Goal: Information Seeking & Learning: Understand process/instructions

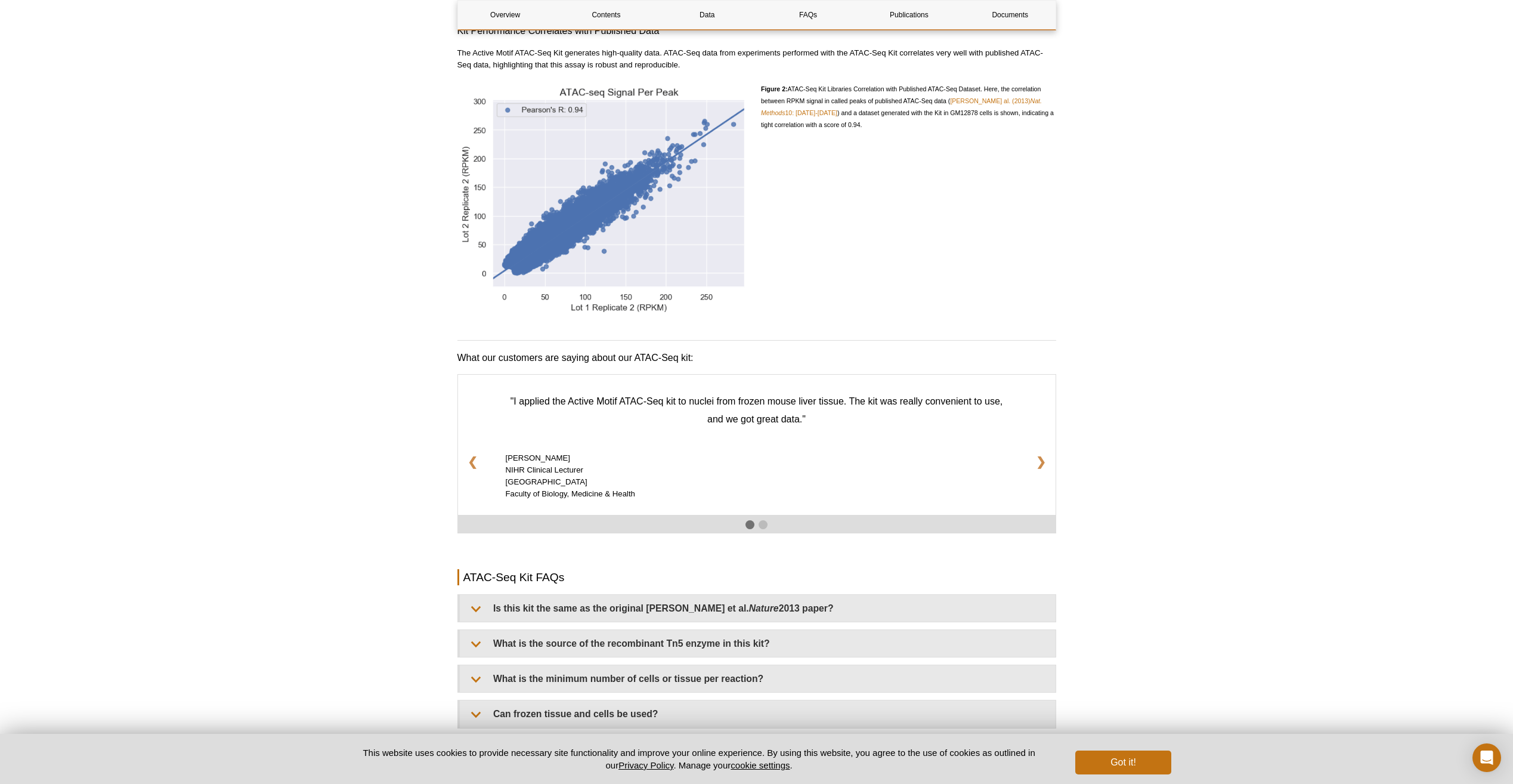
scroll to position [1729, 0]
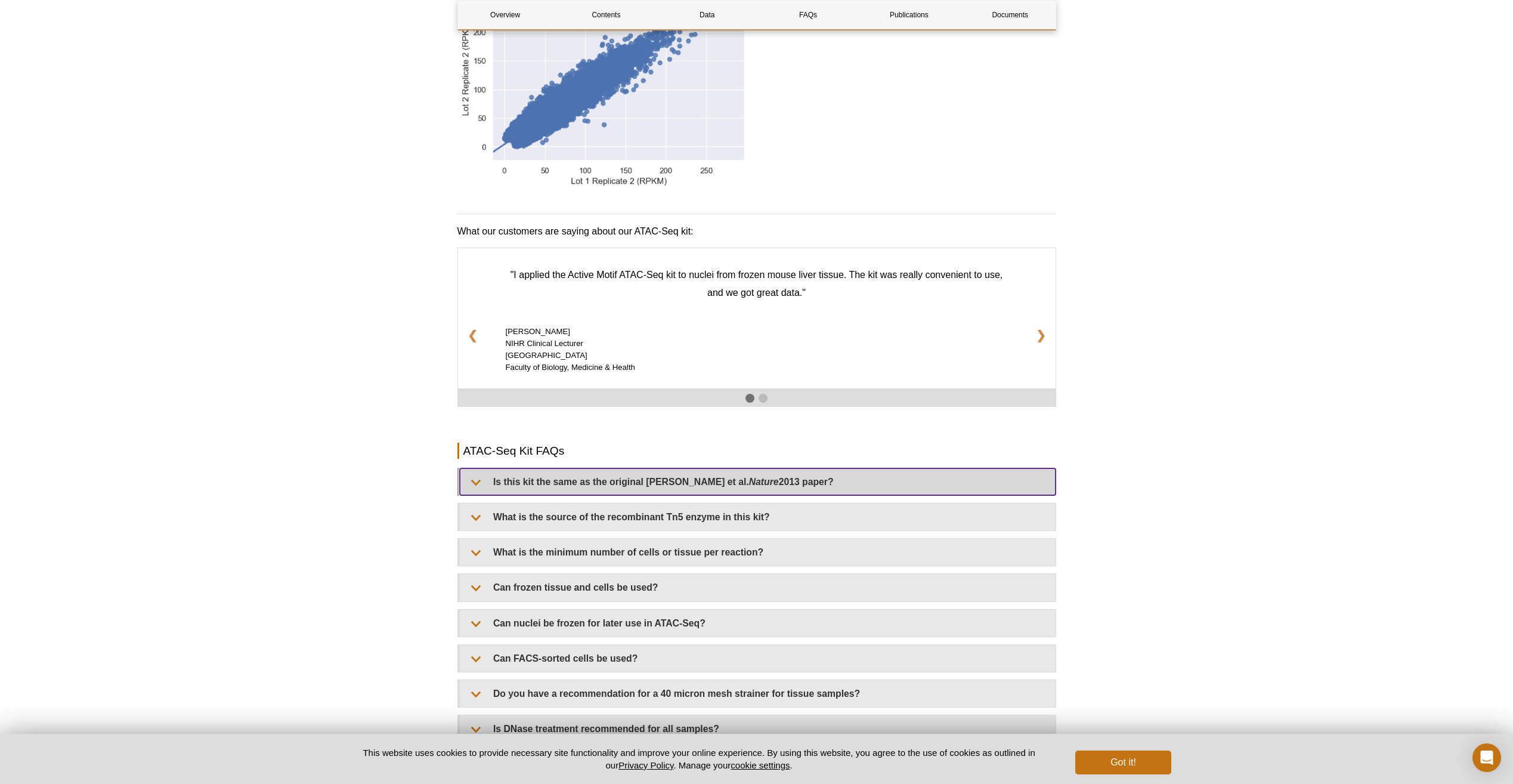
click at [667, 486] on summary "Is this kit the same as the original [PERSON_NAME] et al. Nature 2013 paper?" at bounding box center [757, 482] width 596 height 27
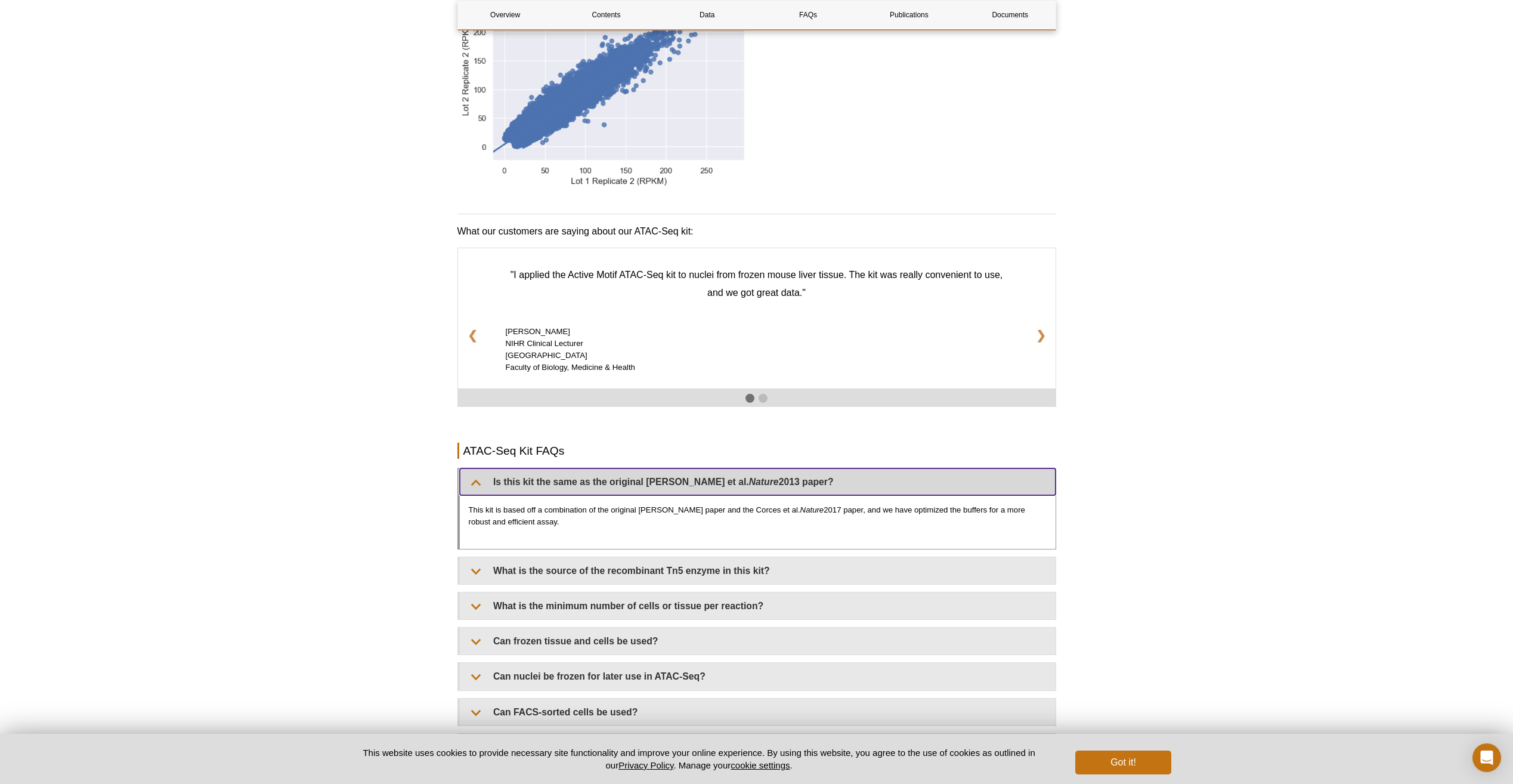
click at [667, 482] on summary "Is this kit the same as the original [PERSON_NAME] et al. Nature 2013 paper?" at bounding box center [757, 482] width 596 height 27
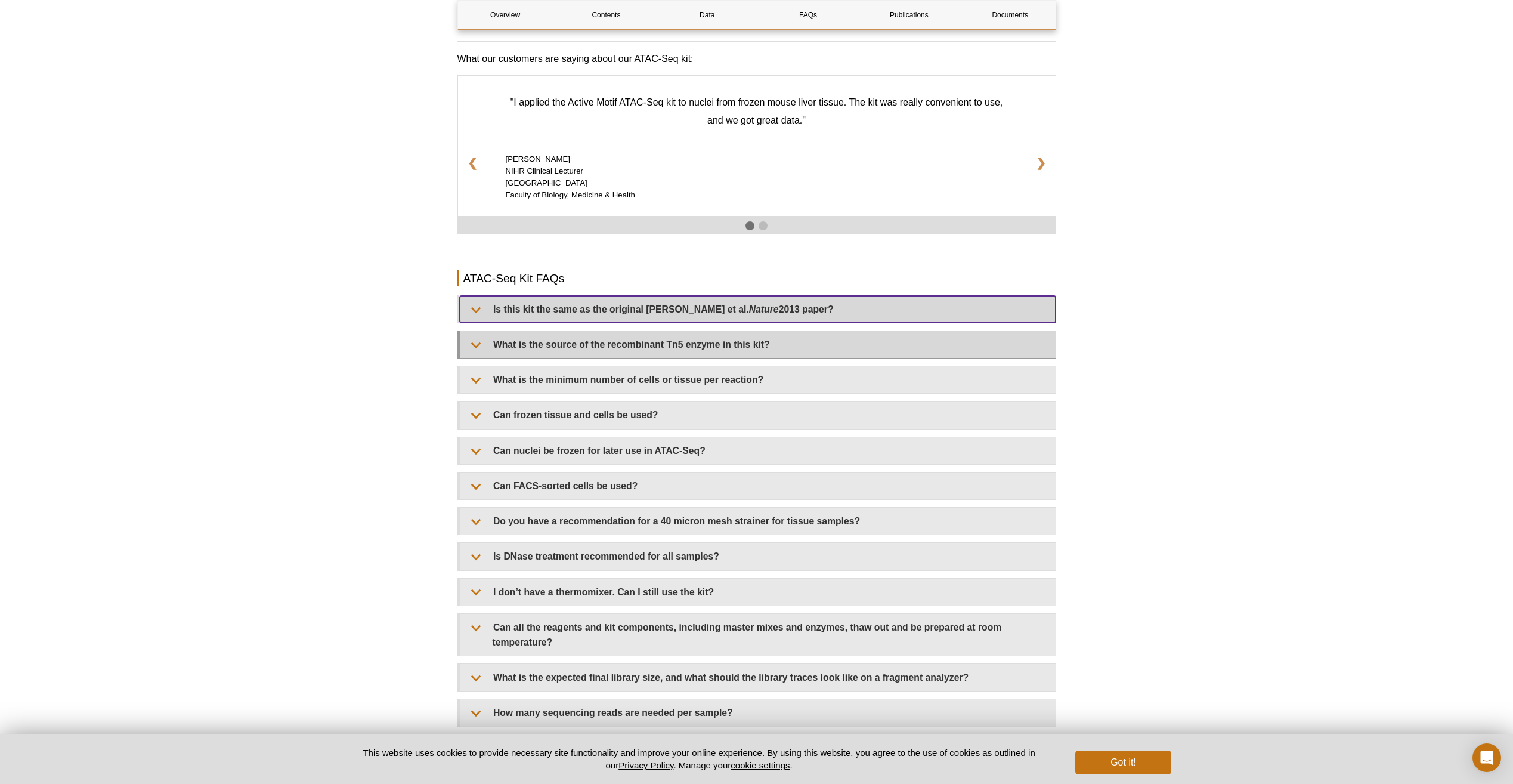
scroll to position [1908, 0]
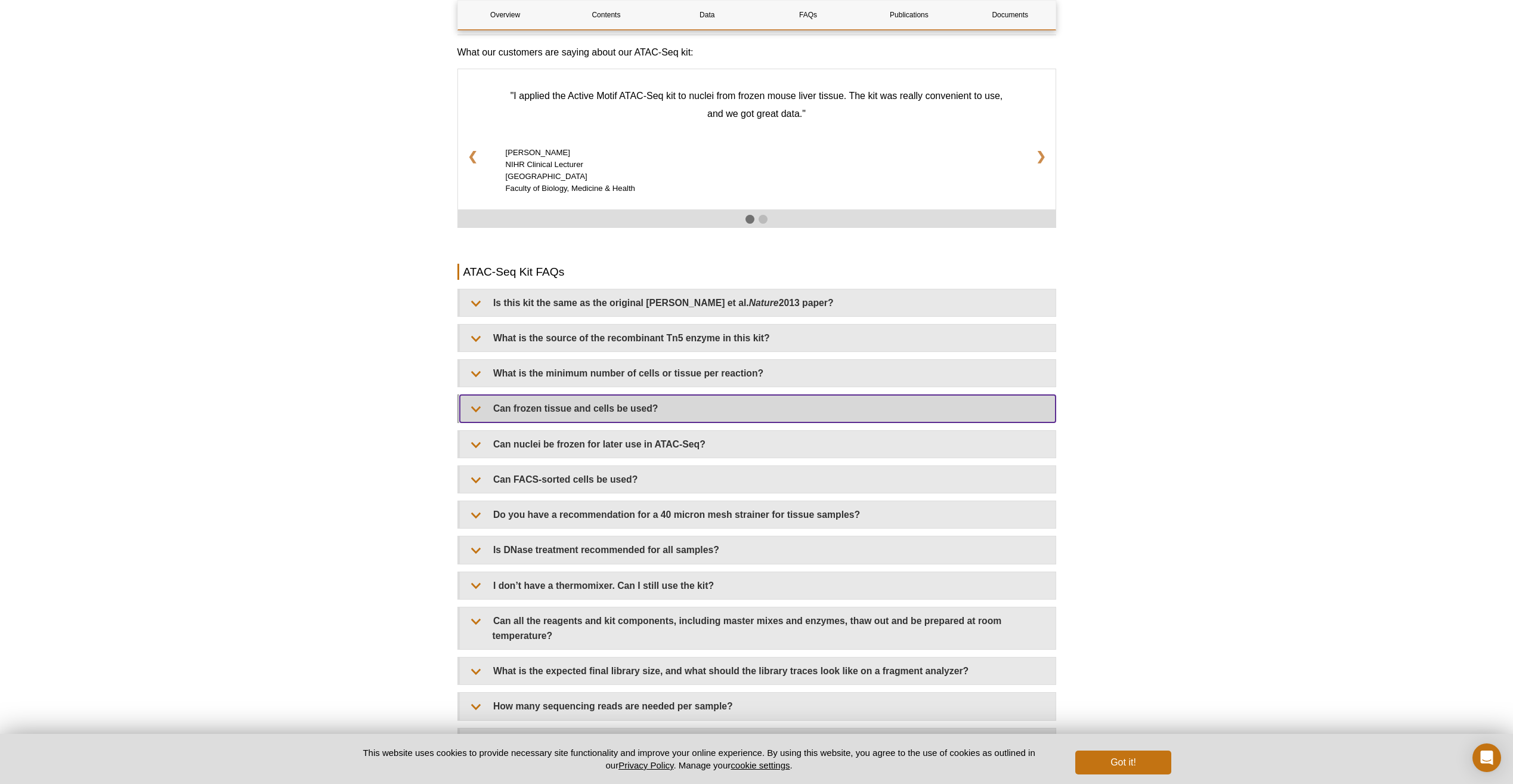
click at [623, 408] on summary "Can frozen tissue and cells be used?" at bounding box center [757, 408] width 596 height 27
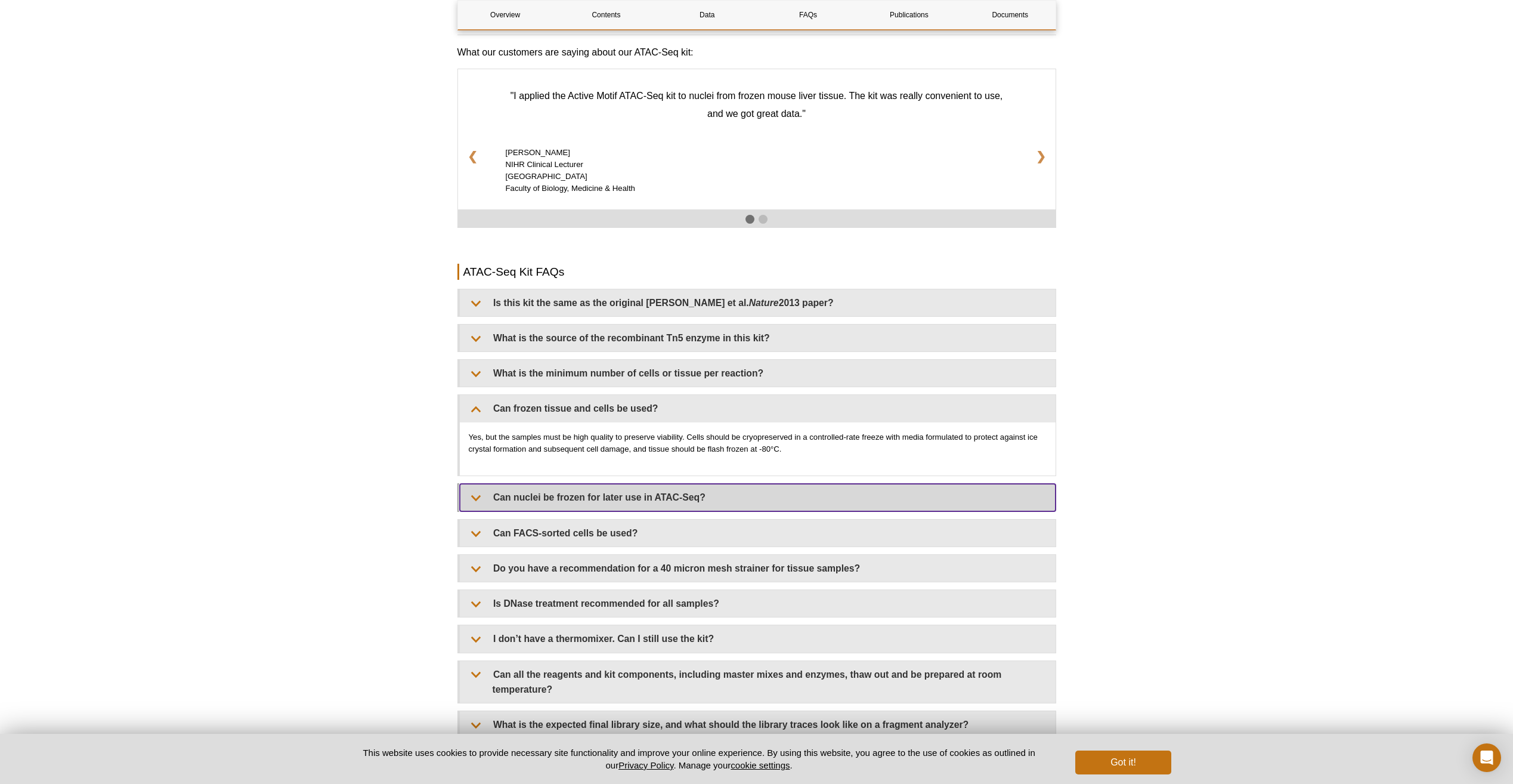
click at [679, 500] on summary "Can nuclei be frozen for later use in ATAC-Seq?" at bounding box center [757, 497] width 596 height 27
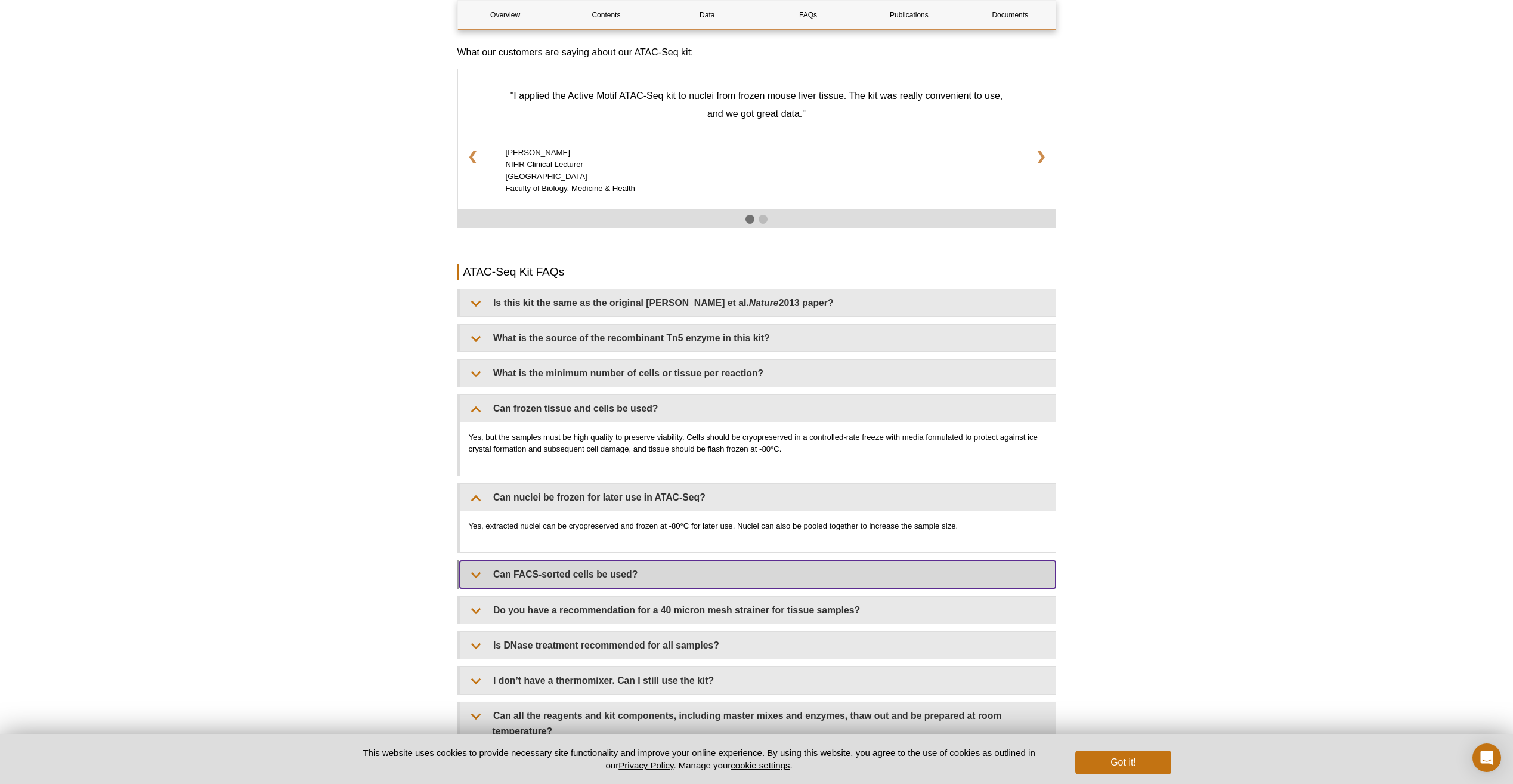
click at [633, 576] on summary "Can FACS-sorted cells be used?" at bounding box center [757, 574] width 596 height 27
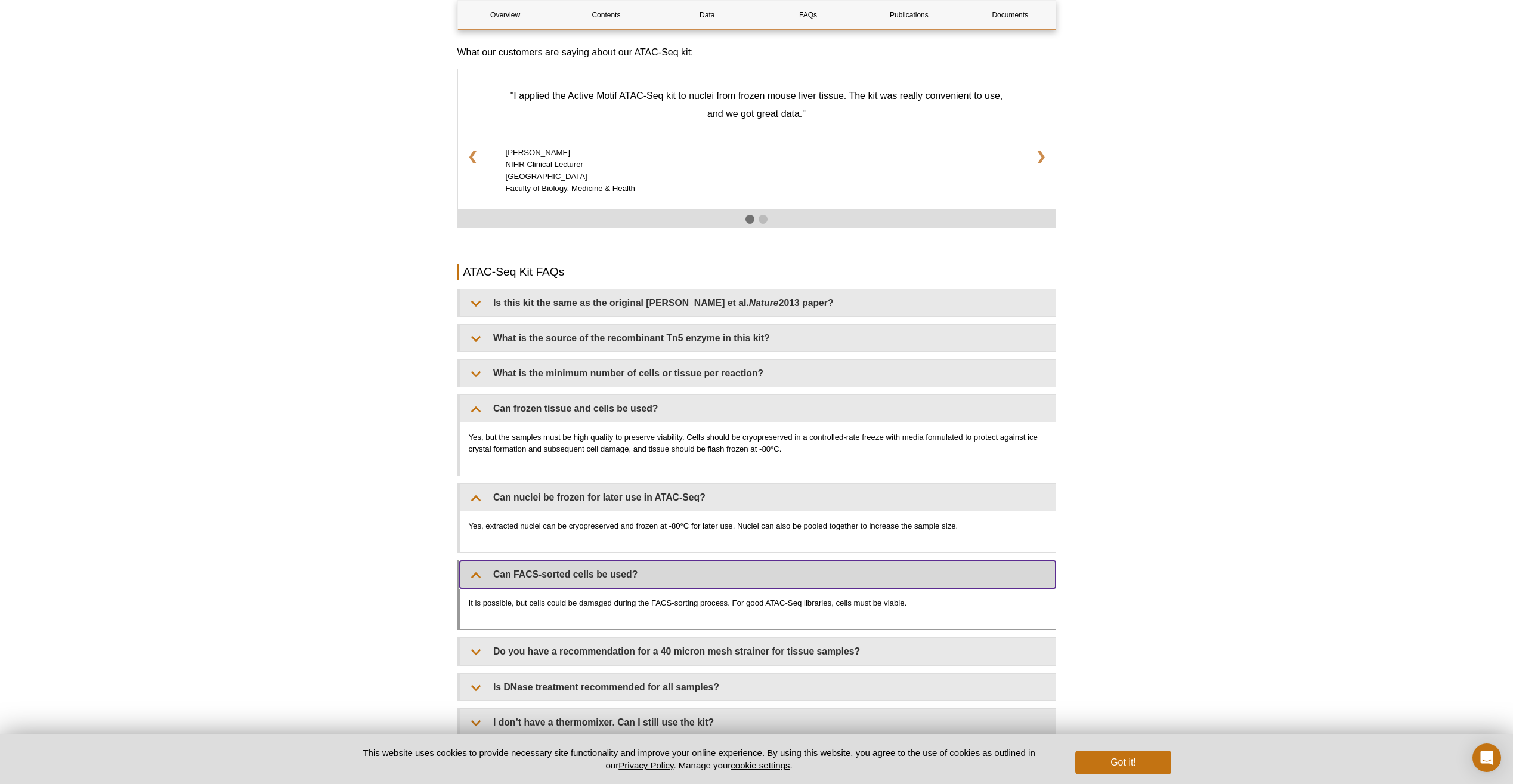
scroll to position [1968, 0]
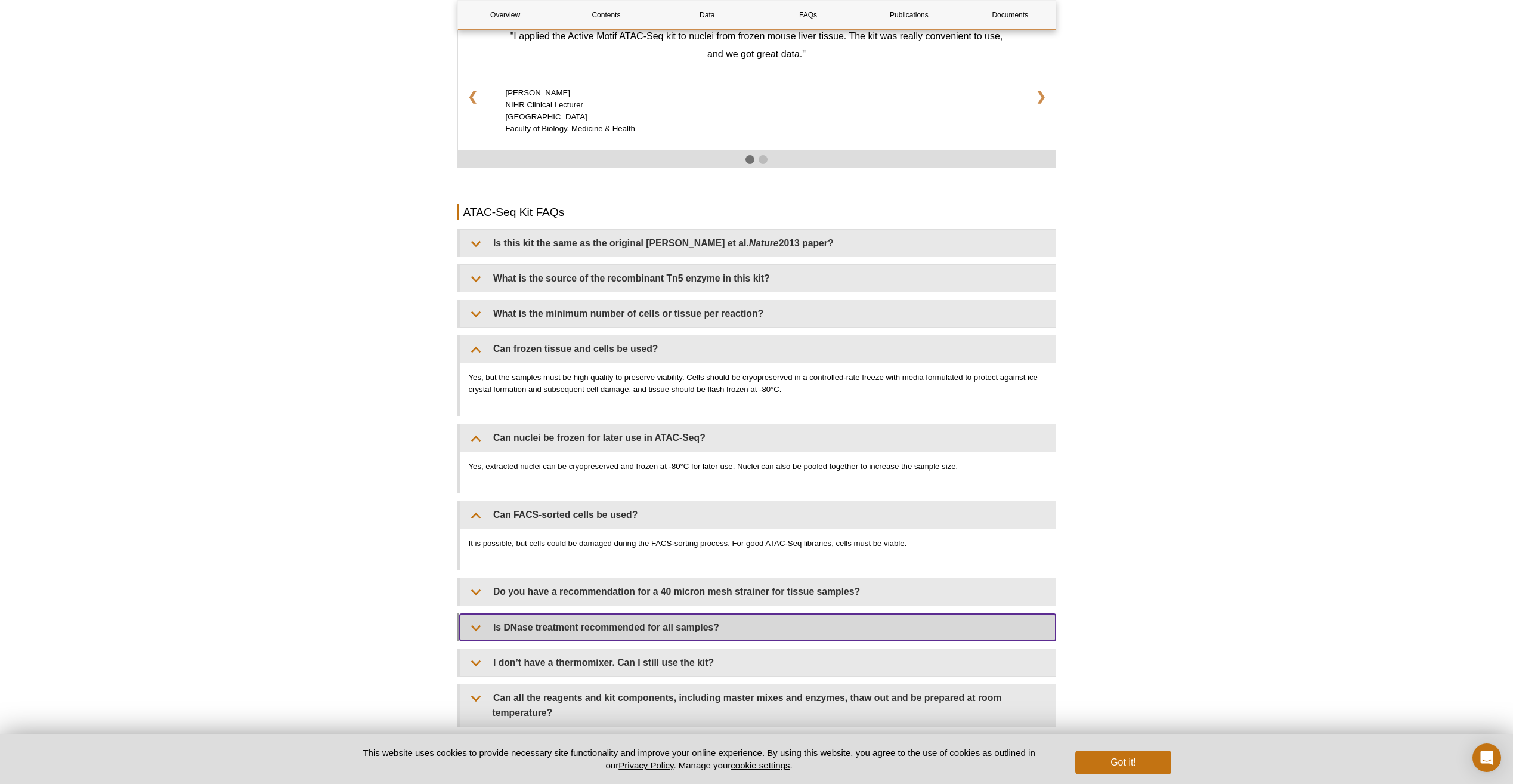
click at [637, 630] on summary "Is DNase treatment recommended for all samples?" at bounding box center [757, 627] width 596 height 27
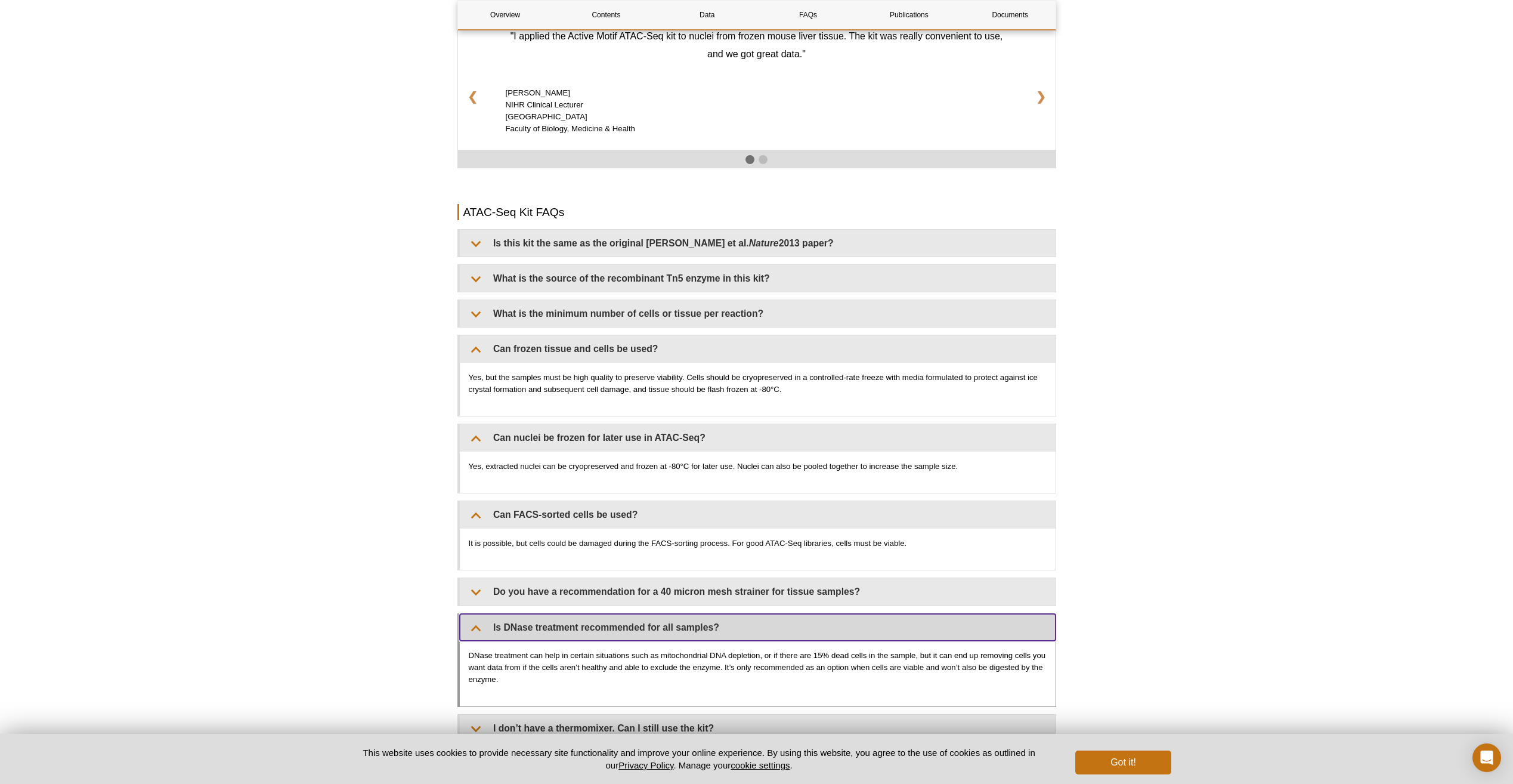
click at [637, 630] on summary "Is DNase treatment recommended for all samples?" at bounding box center [757, 627] width 596 height 27
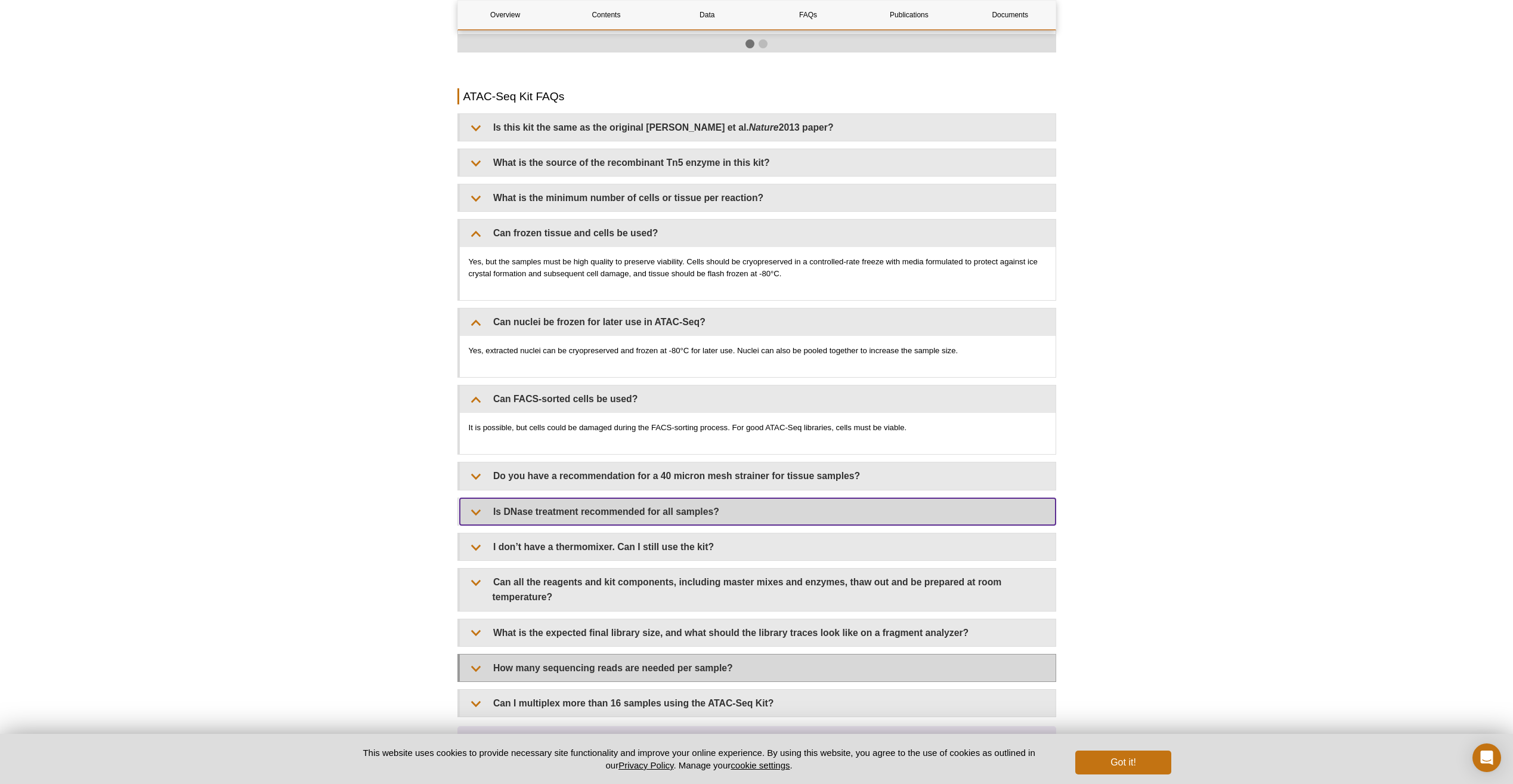
scroll to position [2088, 0]
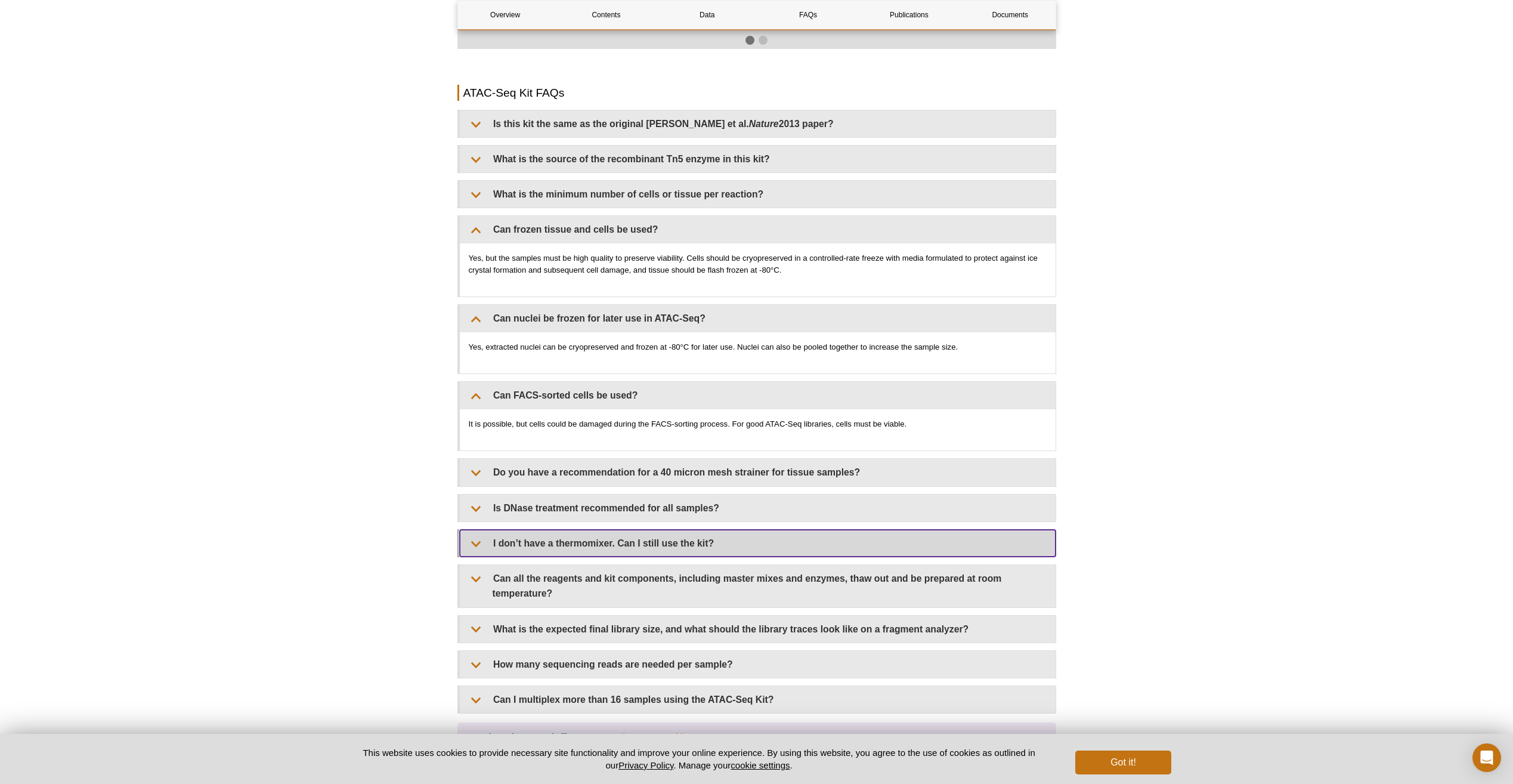
click at [663, 548] on summary "I don’t have a thermomixer. Can I still use the kit?" at bounding box center [757, 543] width 596 height 27
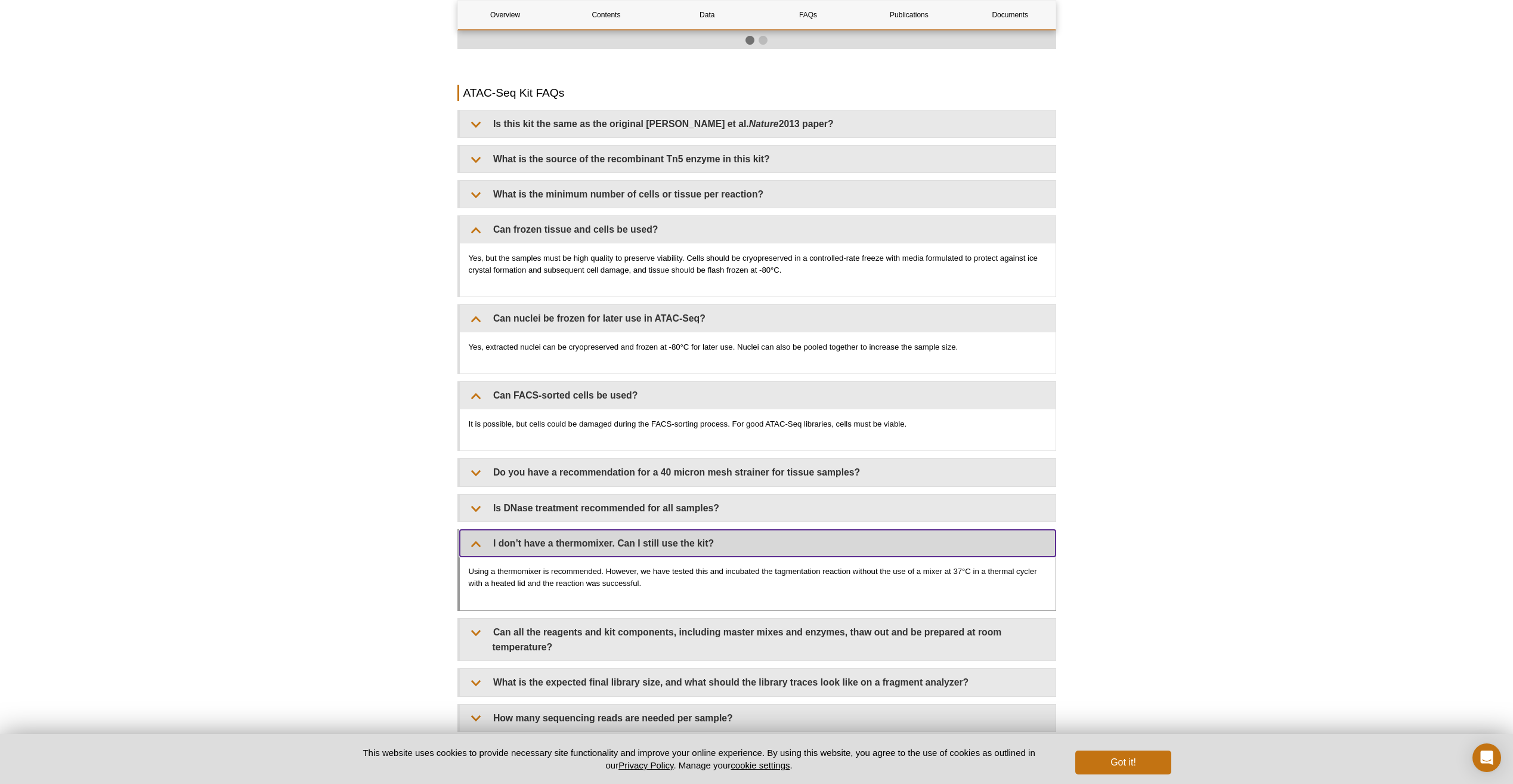
click at [666, 549] on summary "I don’t have a thermomixer. Can I still use the kit?" at bounding box center [757, 543] width 596 height 27
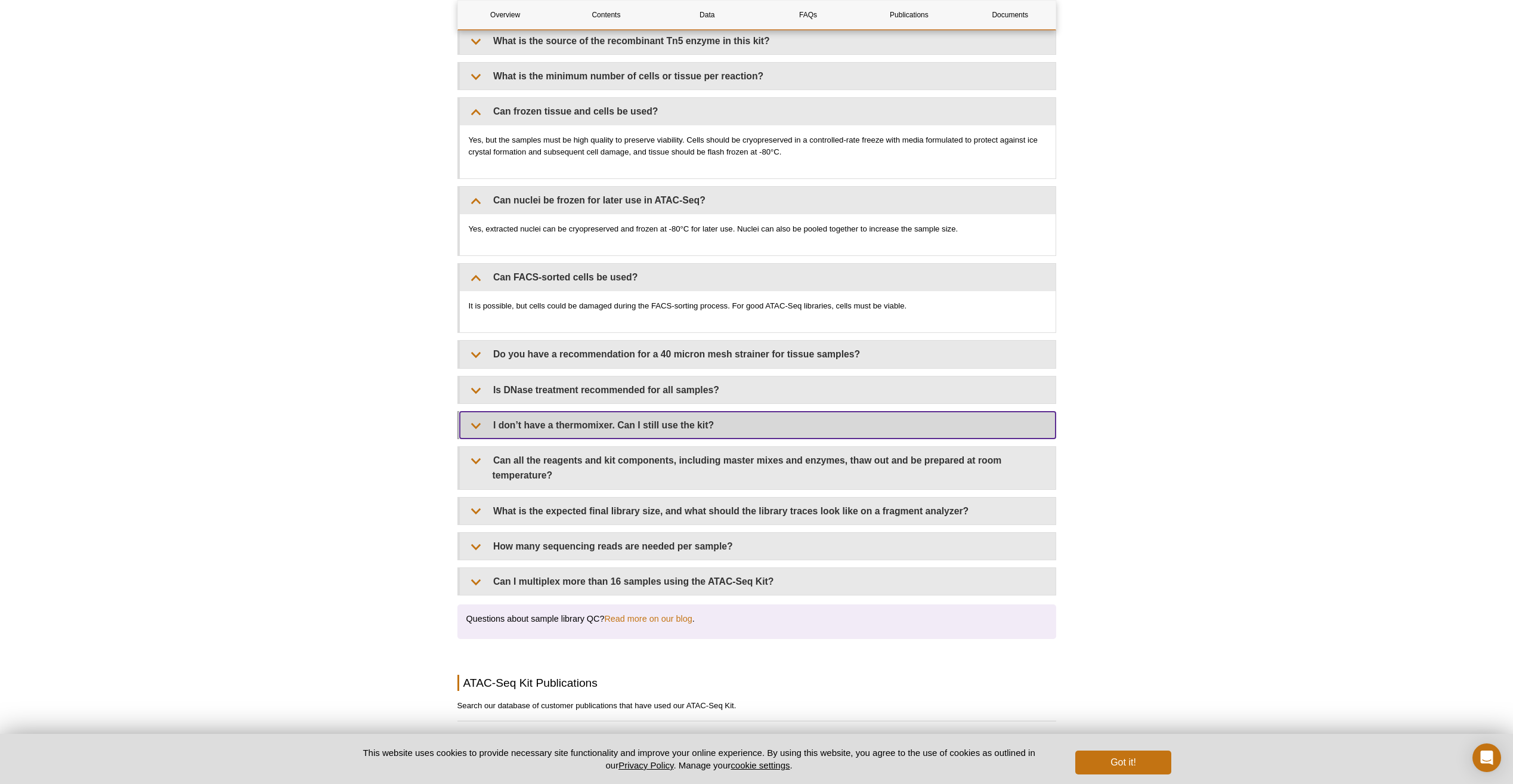
scroll to position [2207, 0]
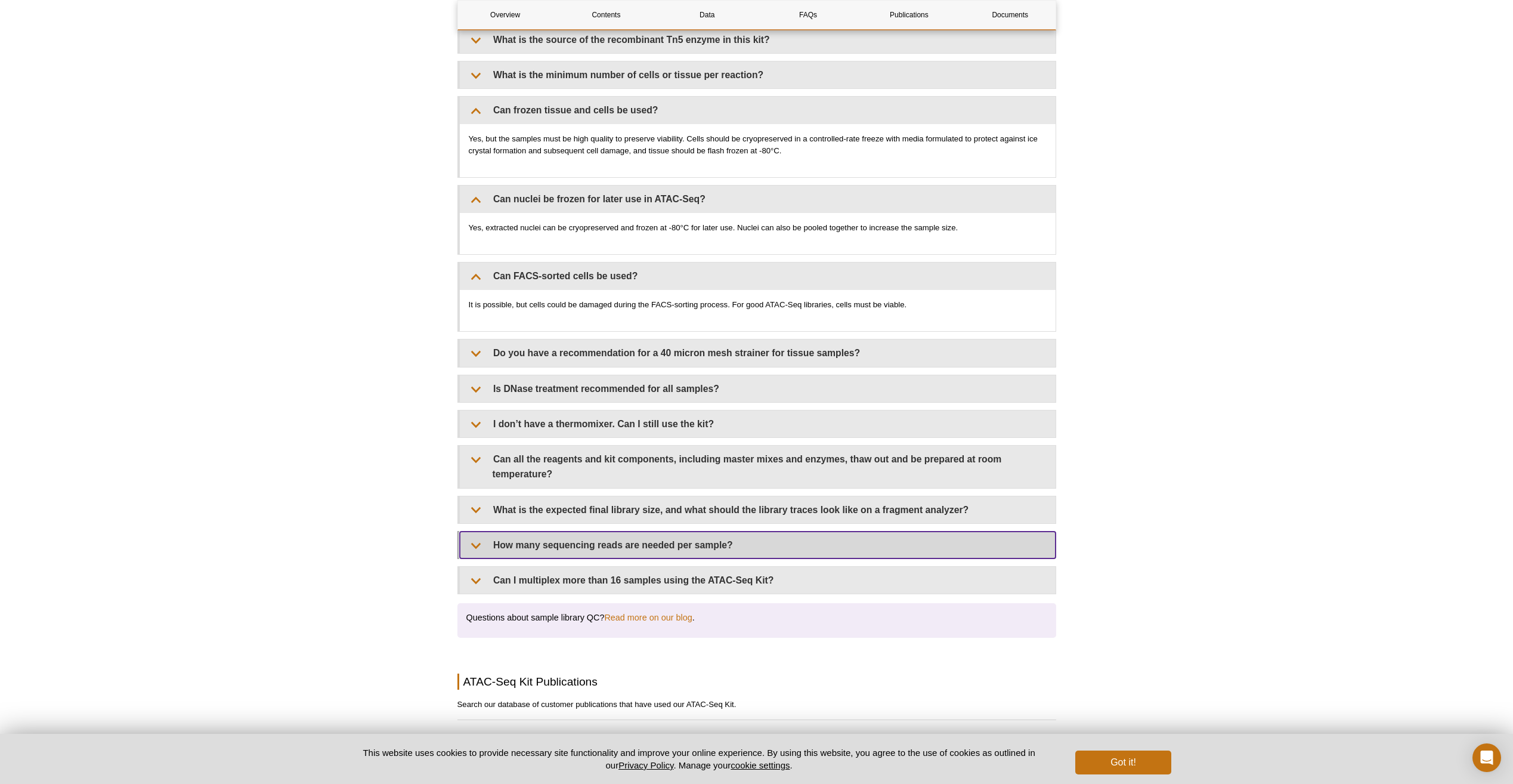
click at [667, 552] on summary "How many sequencing reads are needed per sample?" at bounding box center [757, 545] width 596 height 27
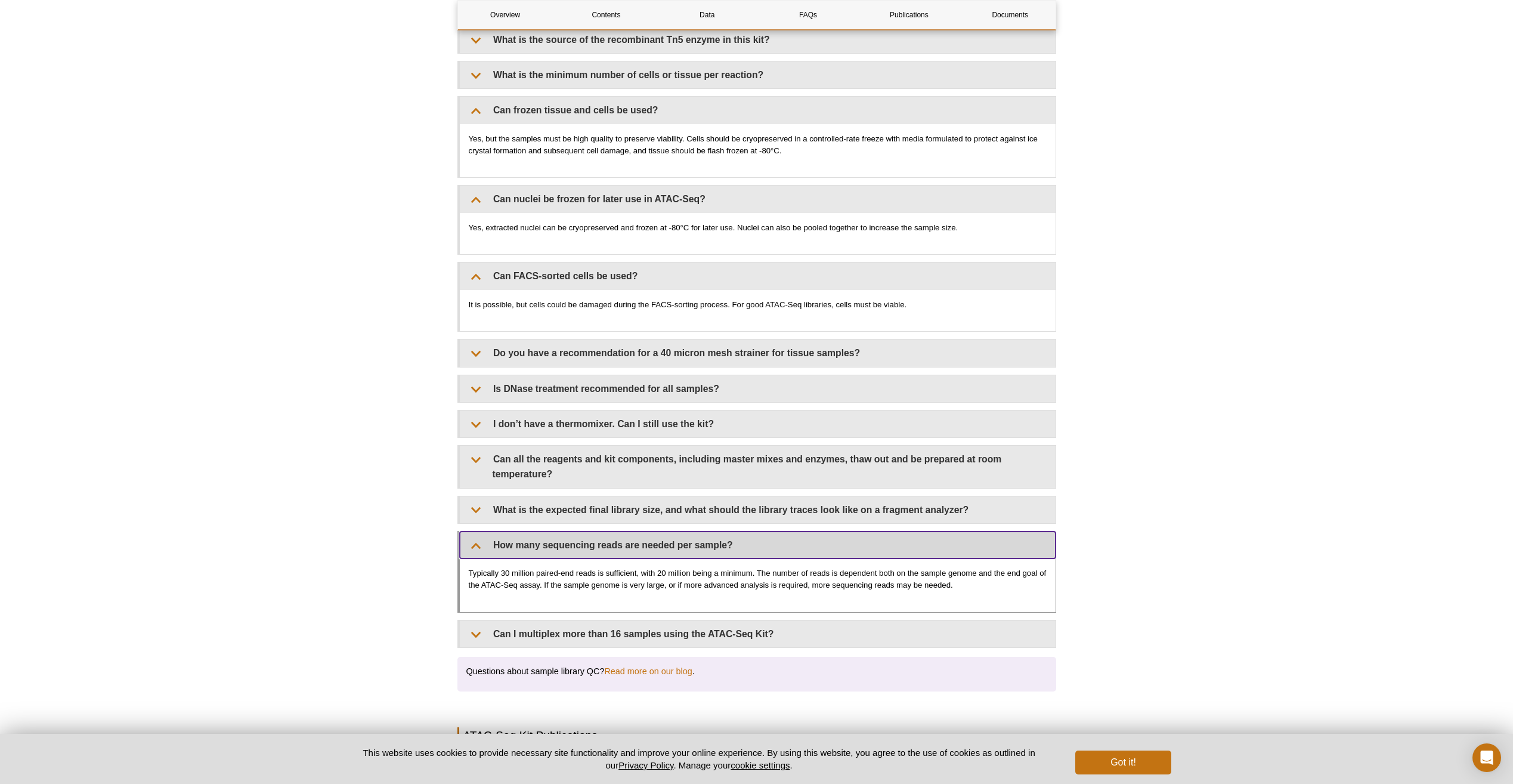
click at [664, 551] on summary "How many sequencing reads are needed per sample?" at bounding box center [757, 545] width 596 height 27
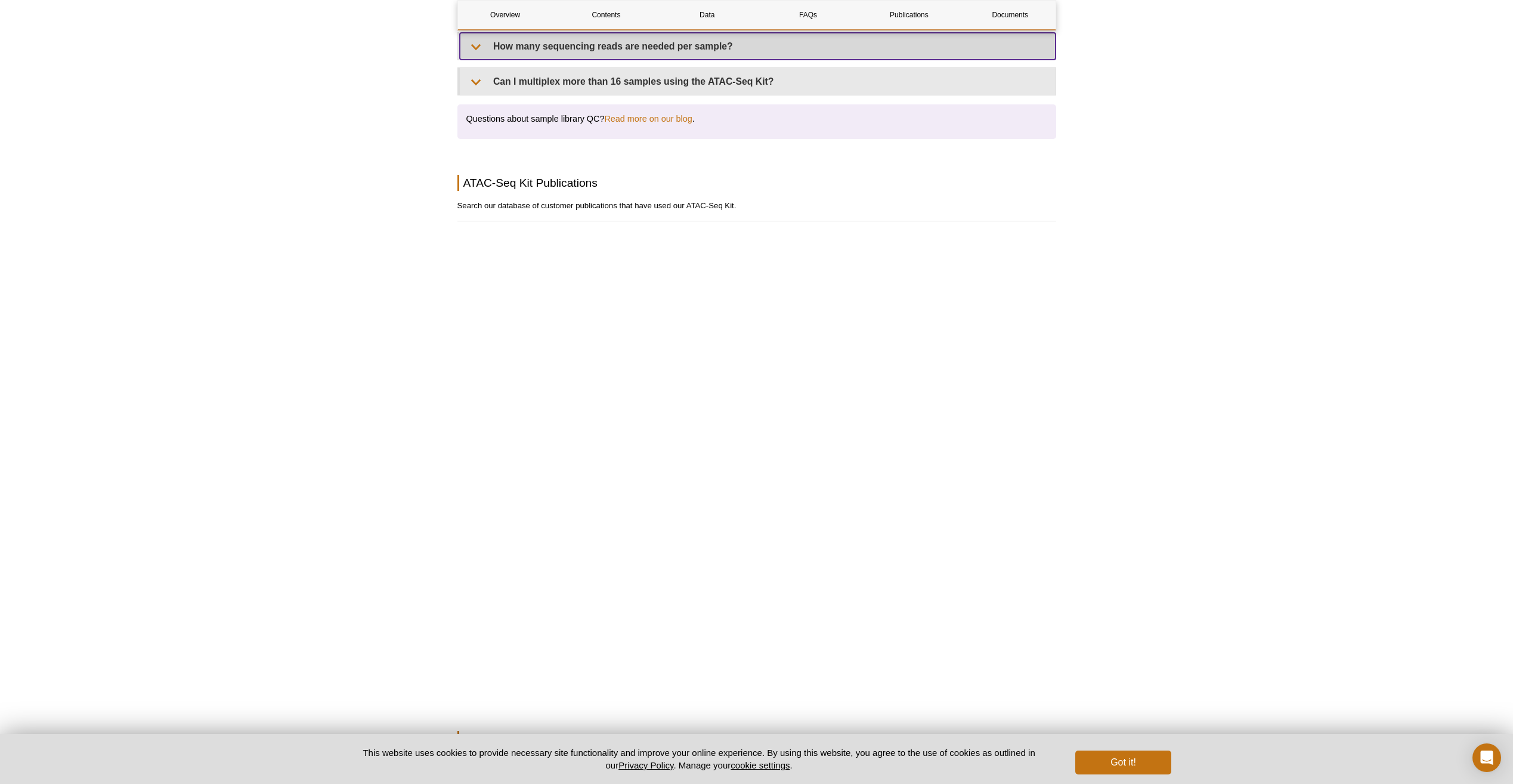
scroll to position [2922, 0]
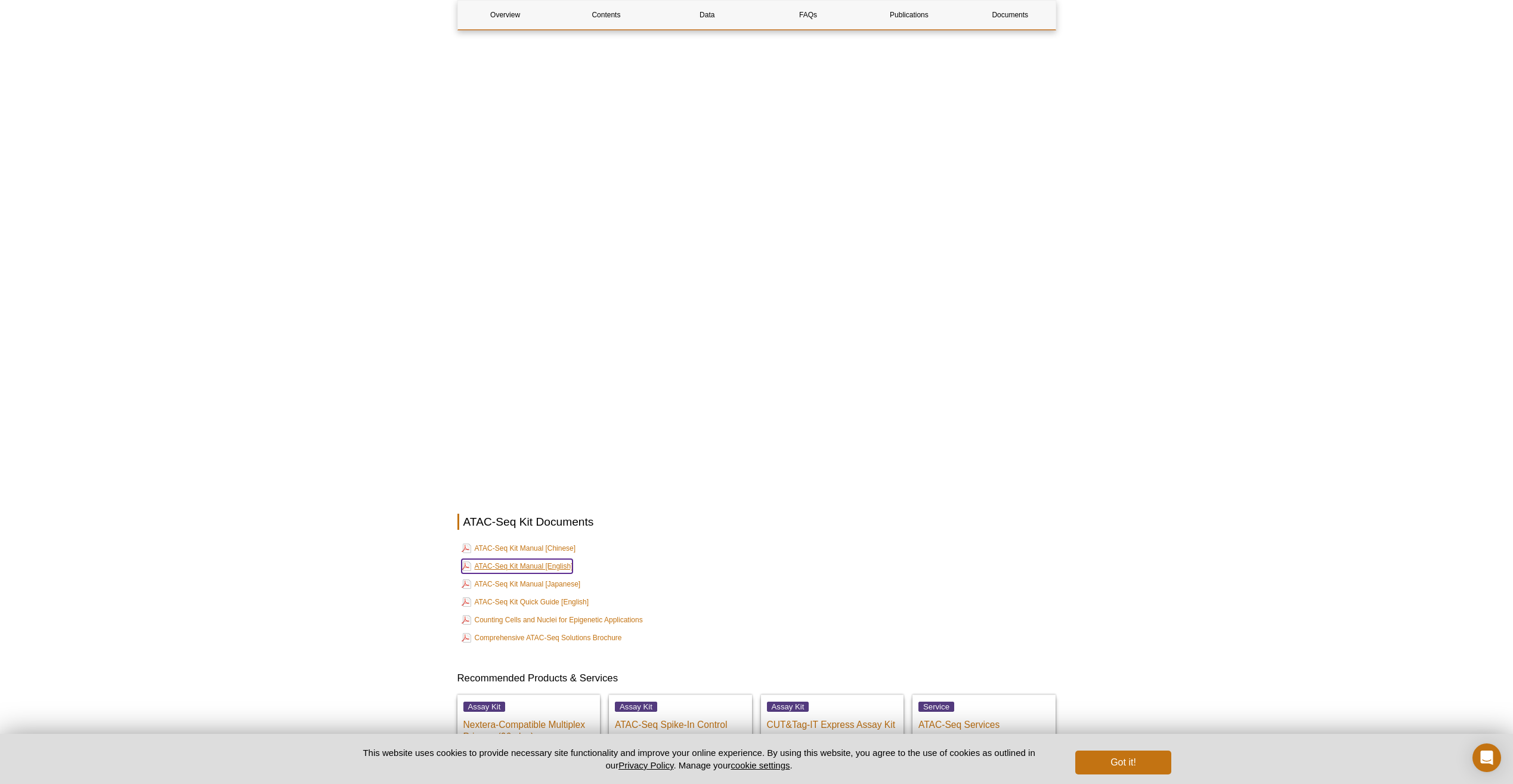
click at [545, 568] on link "ATAC-Seq Kit Manual [English]" at bounding box center [517, 566] width 111 height 14
